Goal: Task Accomplishment & Management: Manage account settings

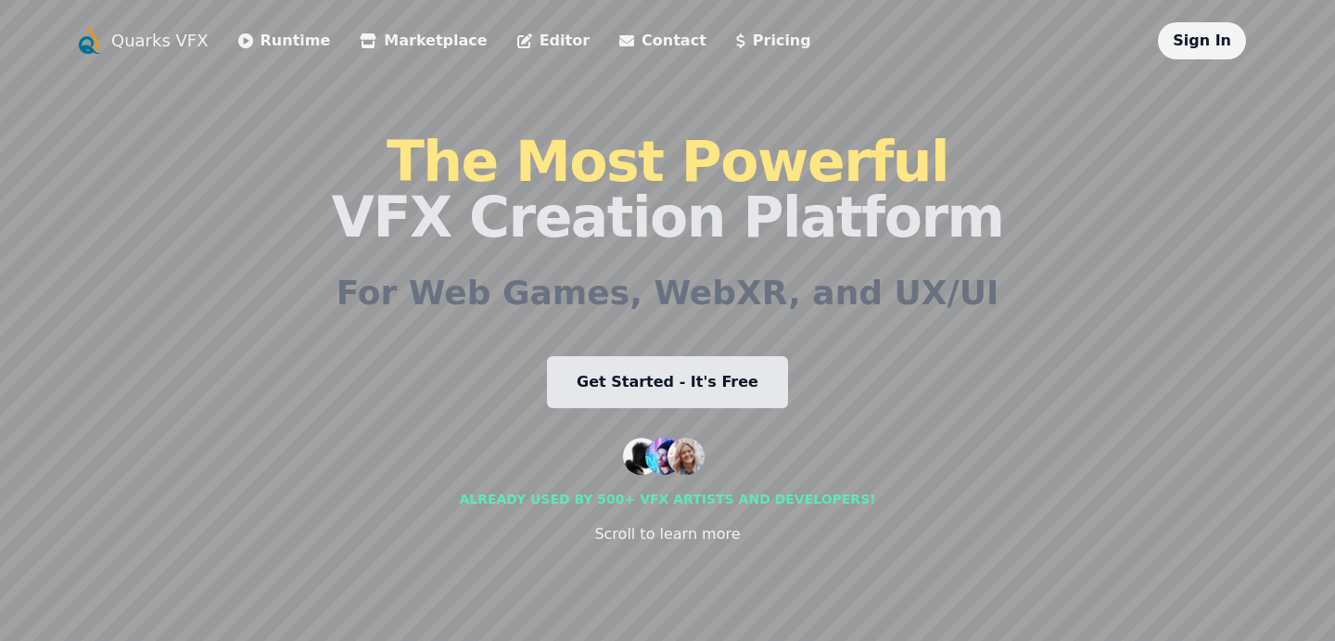
click at [1219, 31] on div "Sign In" at bounding box center [1202, 40] width 88 height 37
click at [1191, 50] on div "Sign In" at bounding box center [1202, 40] width 88 height 37
click at [1180, 32] on div "Sign In" at bounding box center [1202, 40] width 88 height 37
click at [1182, 49] on div "Sign In" at bounding box center [1202, 40] width 88 height 37
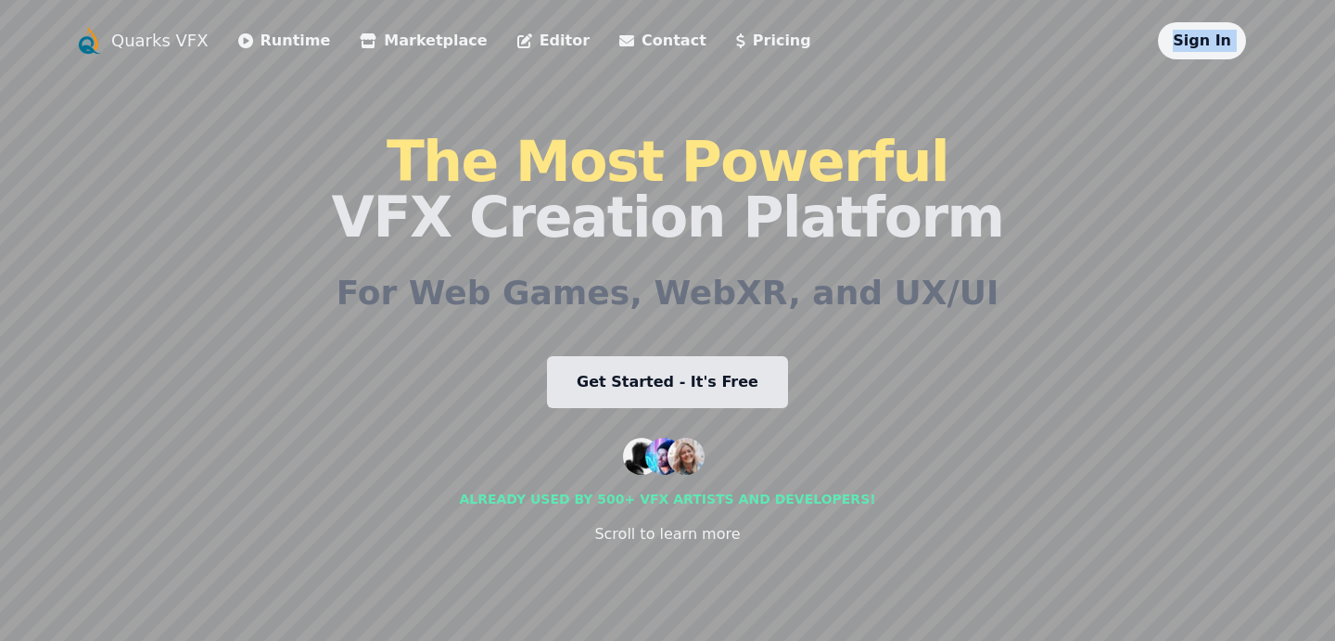
click at [1182, 49] on div "Sign In" at bounding box center [1202, 40] width 88 height 37
click at [1221, 80] on div "Quarks VFX Runtime Marketplace Editor Contact Pricing Sign In The Most Powerful…" at bounding box center [667, 320] width 1187 height 596
click at [1203, 43] on link "Sign In" at bounding box center [1202, 41] width 58 height 18
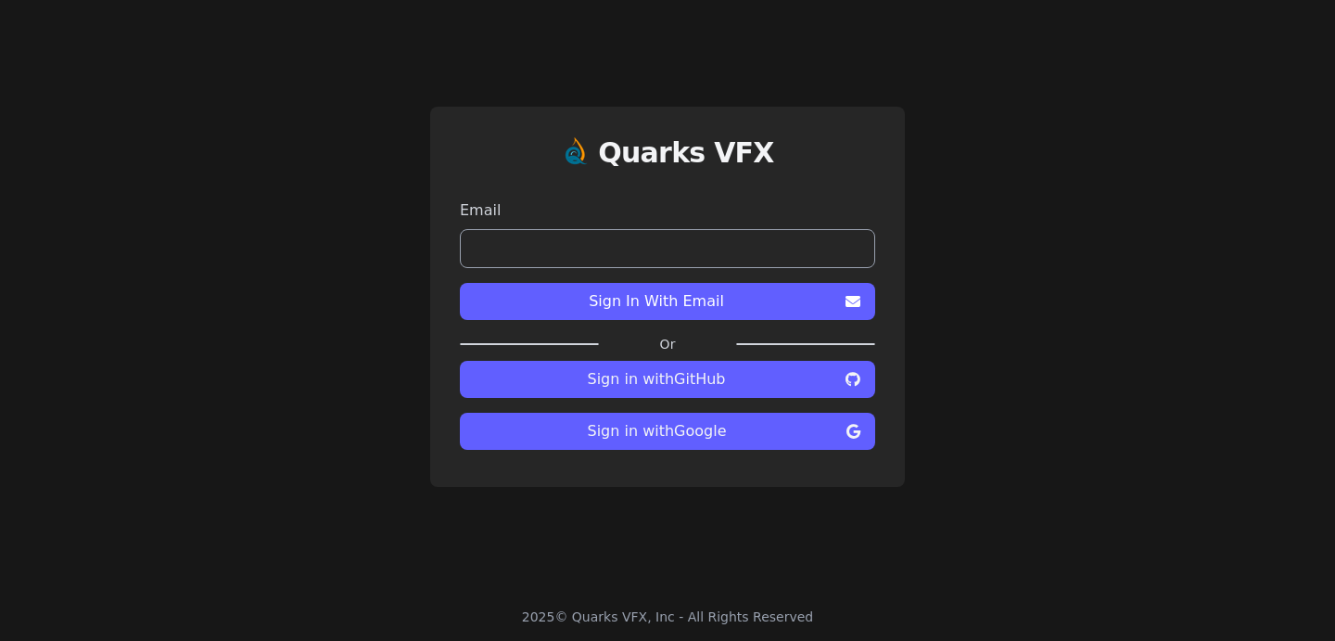
click at [667, 441] on span "Sign in with Google" at bounding box center [657, 431] width 364 height 22
click at [600, 248] on input "email" at bounding box center [667, 248] width 415 height 39
click at [577, 121] on div "Quarks VFX Email Sign In With Email Or Sign in with GitHub Sign in with Google" at bounding box center [667, 297] width 475 height 380
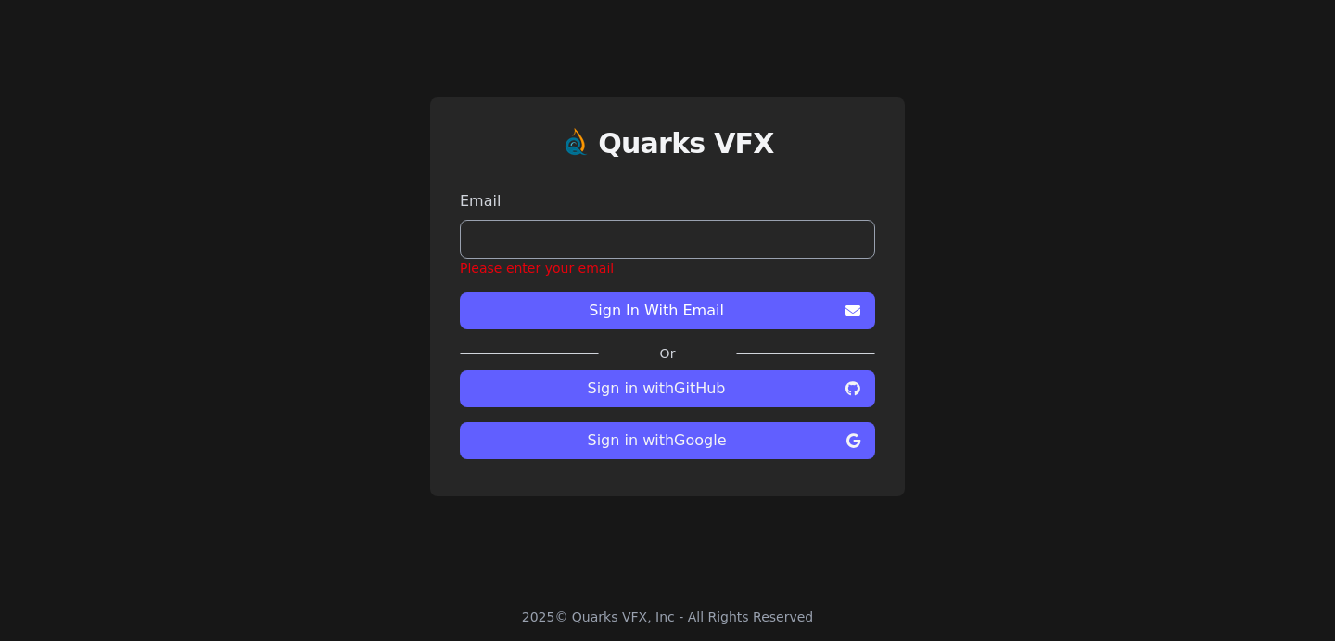
click at [592, 241] on input "email" at bounding box center [667, 239] width 415 height 39
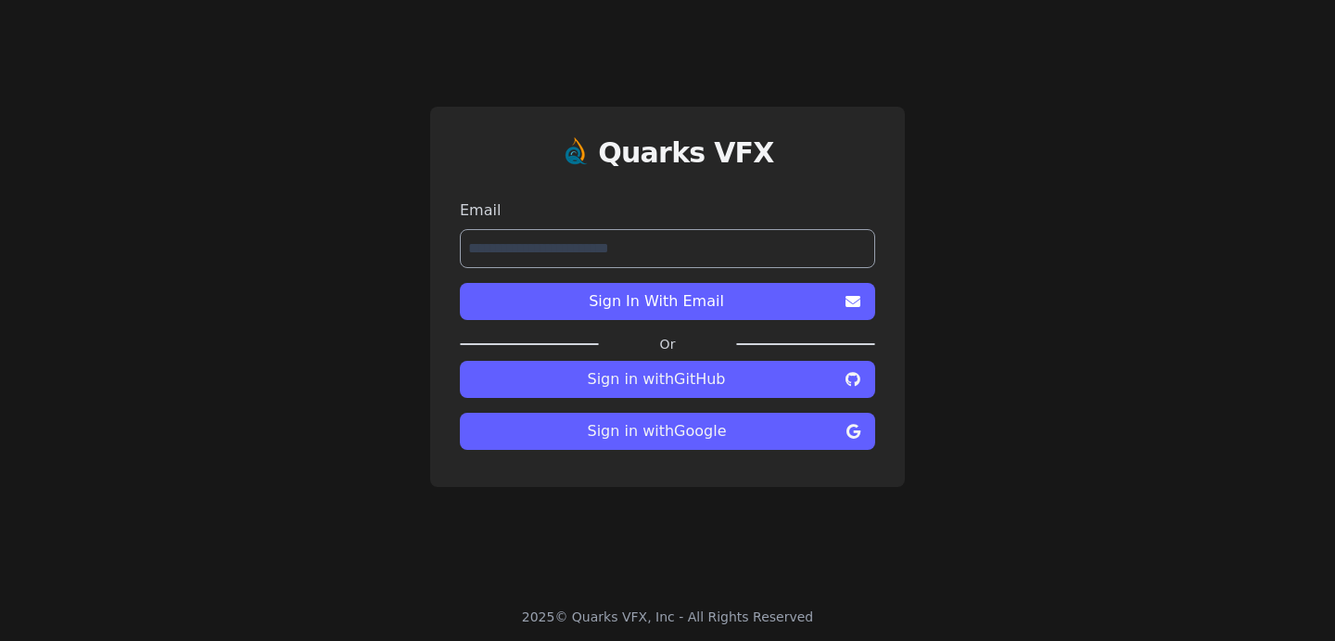
type input "**********"
click at [460, 283] on button "Sign In With Email" at bounding box center [667, 301] width 415 height 37
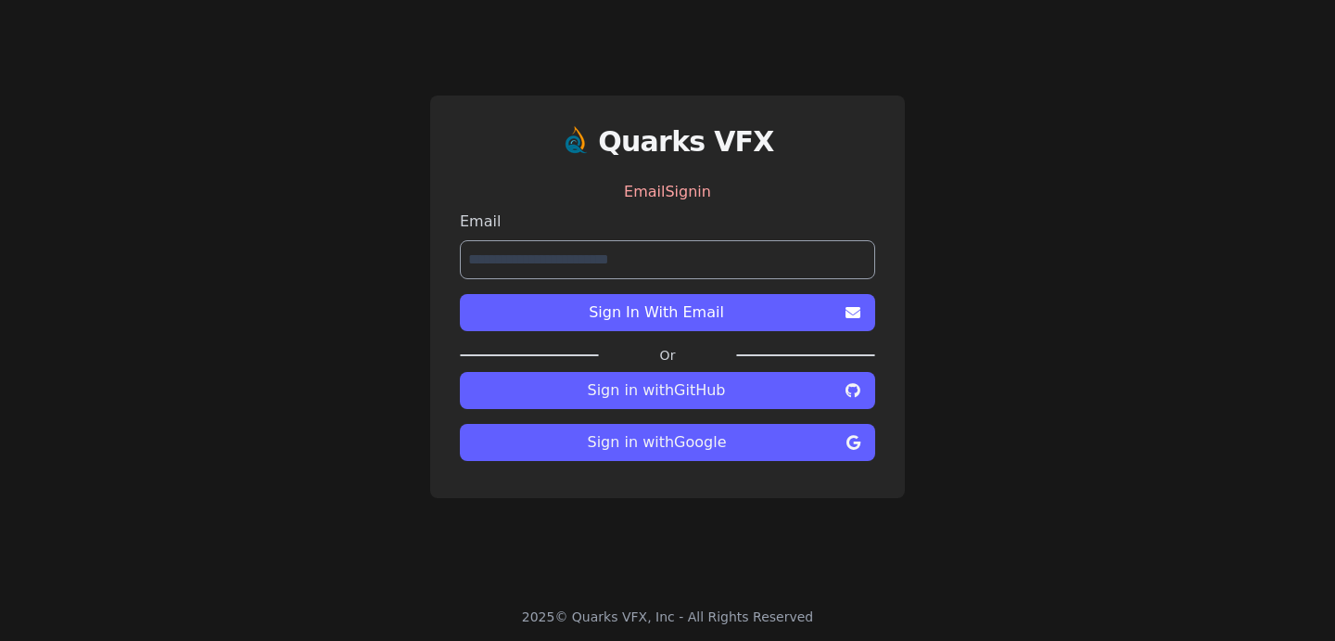
click at [627, 448] on span "Sign in with Google" at bounding box center [657, 442] width 364 height 22
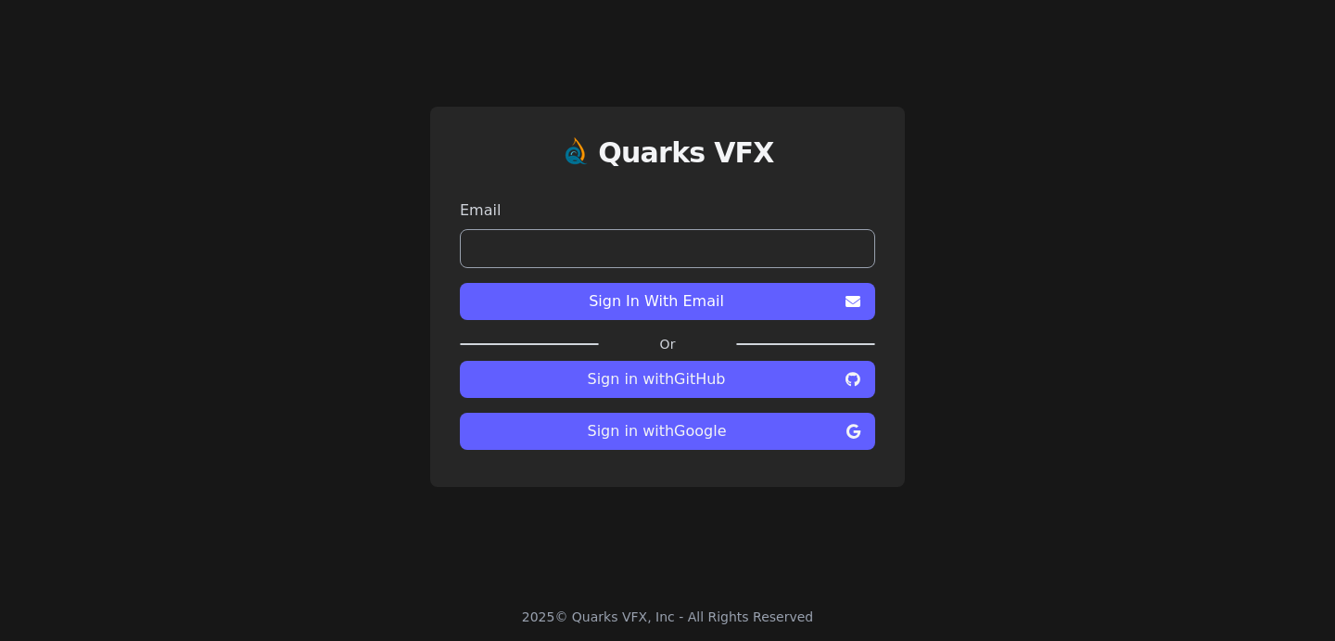
click at [716, 247] on input "email" at bounding box center [667, 248] width 415 height 39
click at [595, 237] on input "email" at bounding box center [667, 248] width 415 height 39
type input "*********"
